Goal: Task Accomplishment & Management: Use online tool/utility

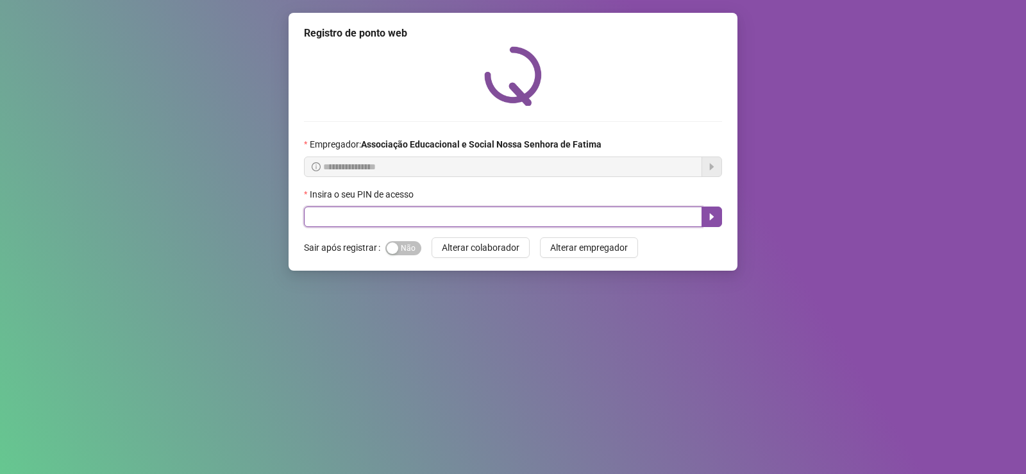
click at [384, 222] on input "text" at bounding box center [503, 217] width 398 height 21
type input "***"
click at [421, 209] on input "text" at bounding box center [503, 217] width 398 height 21
type input "*"
type input "***"
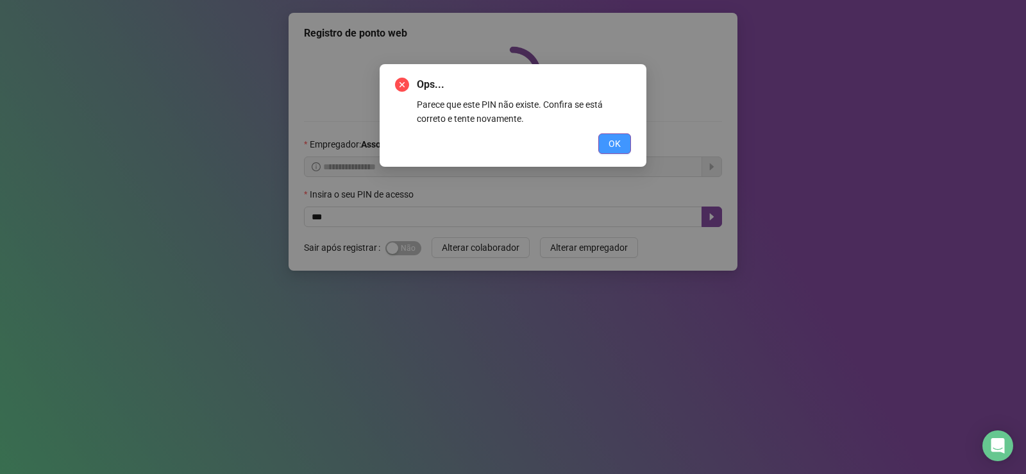
click at [606, 137] on button "OK" at bounding box center [615, 143] width 33 height 21
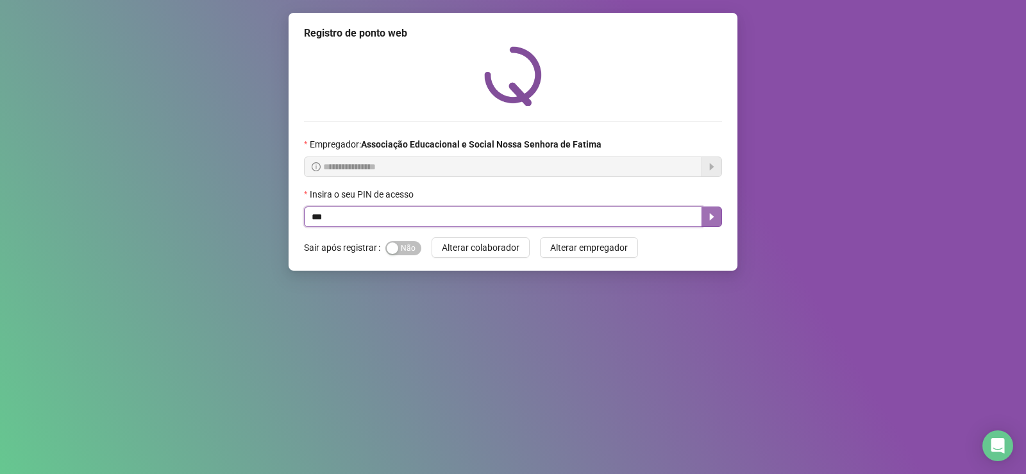
click at [713, 220] on icon "caret-right" at bounding box center [712, 217] width 10 height 10
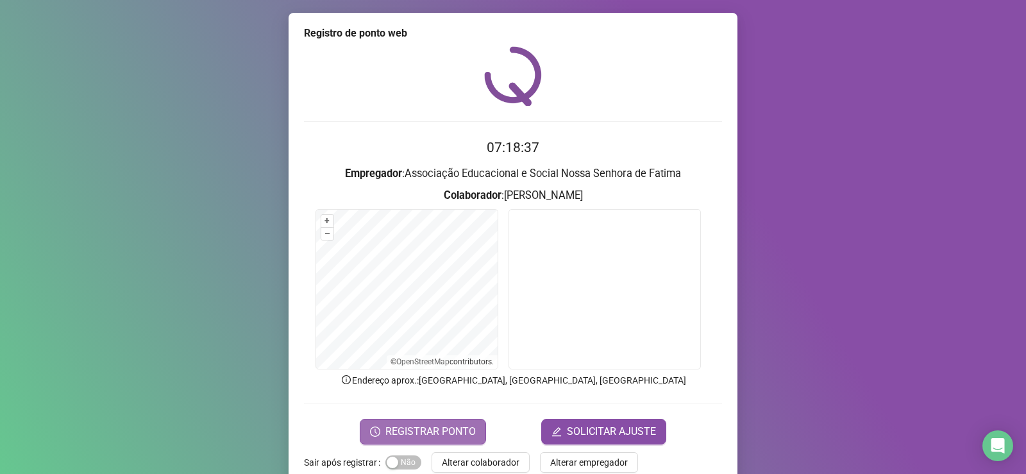
click at [405, 434] on span "REGISTRAR PONTO" at bounding box center [431, 431] width 90 height 15
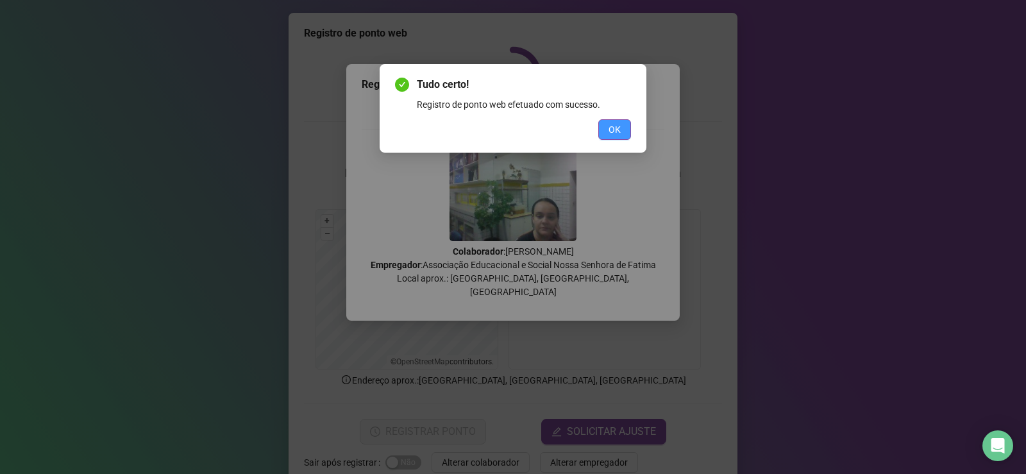
click at [615, 128] on span "OK" at bounding box center [615, 130] width 12 height 14
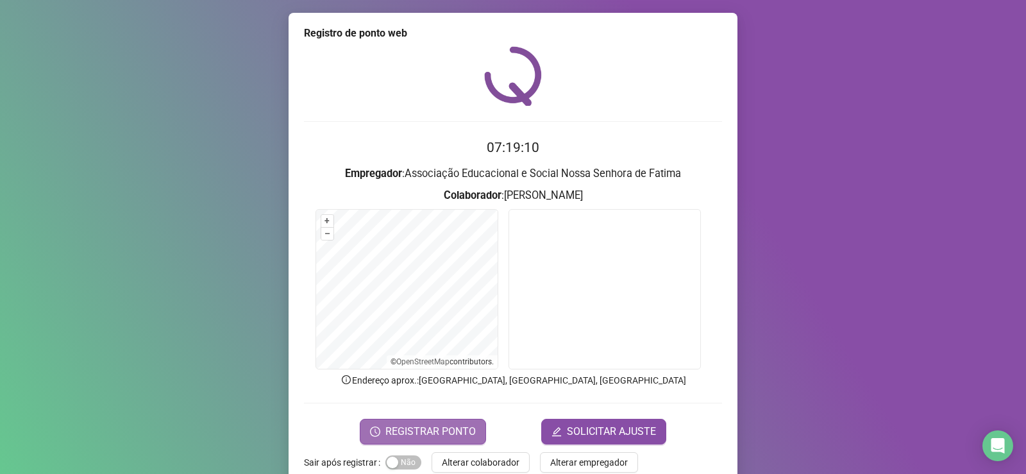
click at [444, 436] on span "REGISTRAR PONTO" at bounding box center [431, 431] width 90 height 15
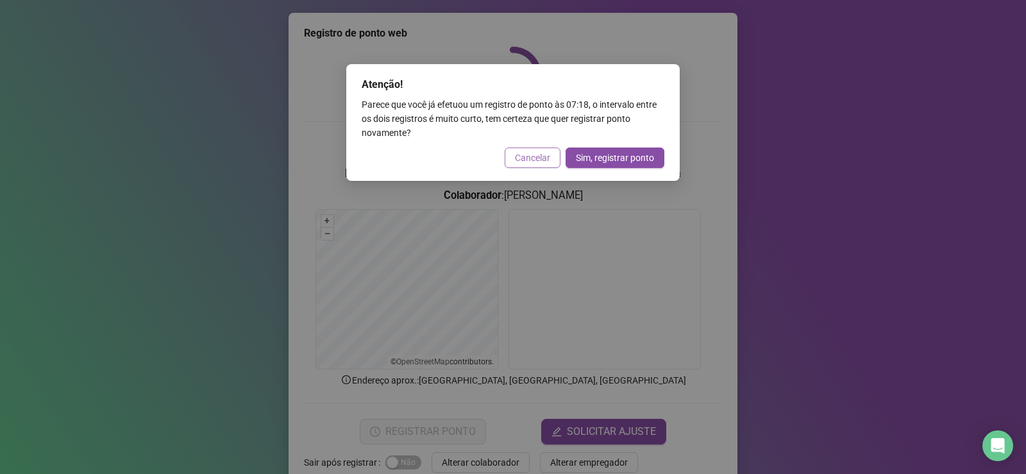
click at [520, 153] on span "Cancelar" at bounding box center [532, 158] width 35 height 14
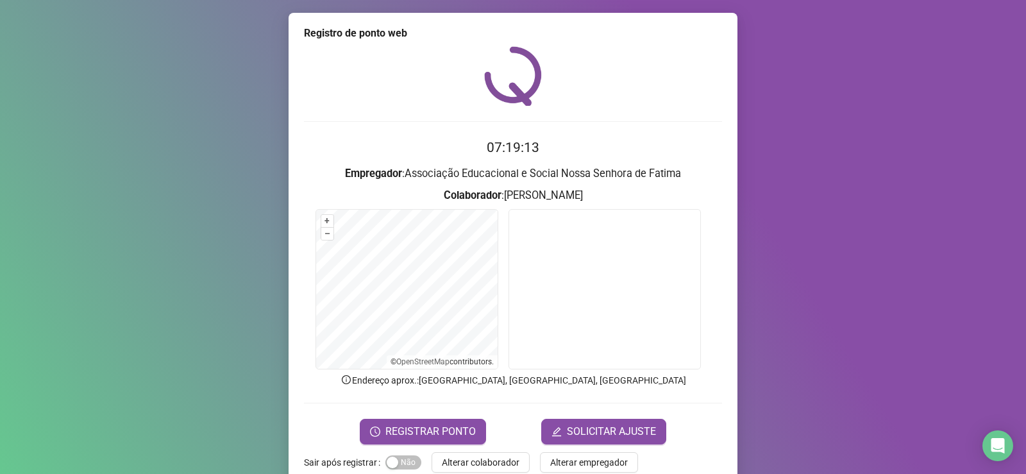
click at [1005, 409] on div "Registro de ponto web 07:19:13 Empregador : Associação Educacional e Social Nos…" at bounding box center [513, 237] width 1026 height 474
